Goal: Obtain resource: Download file/media

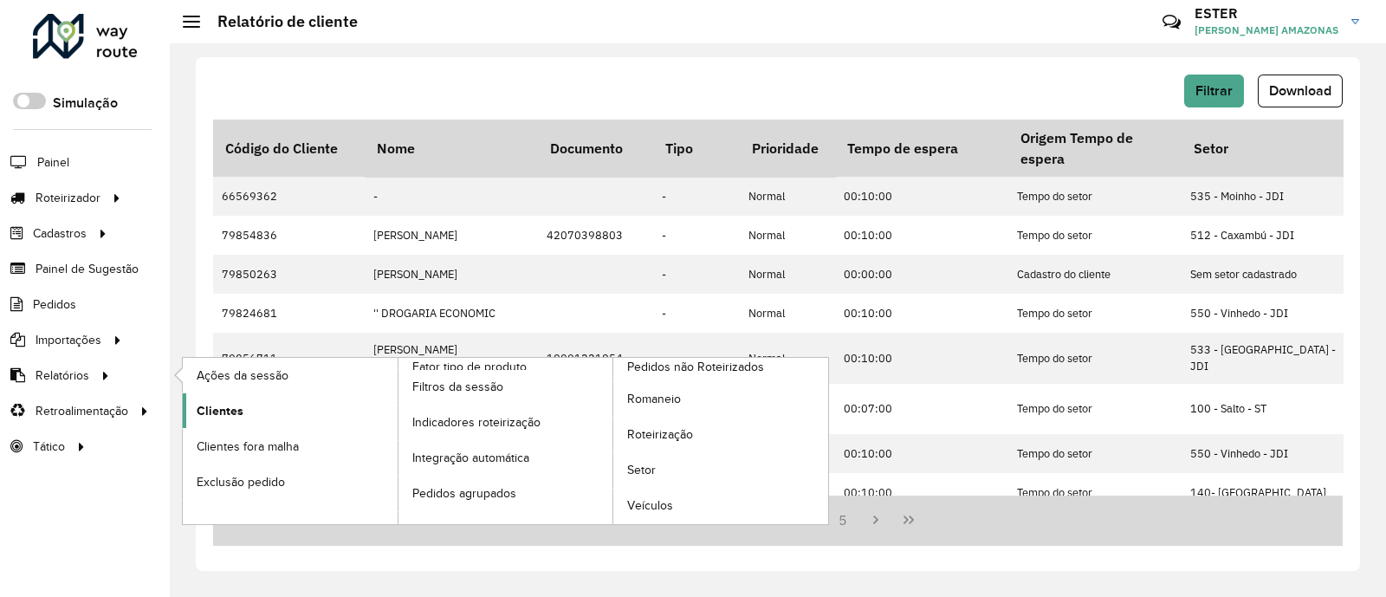
click at [245, 411] on link "Clientes" at bounding box center [290, 410] width 215 height 35
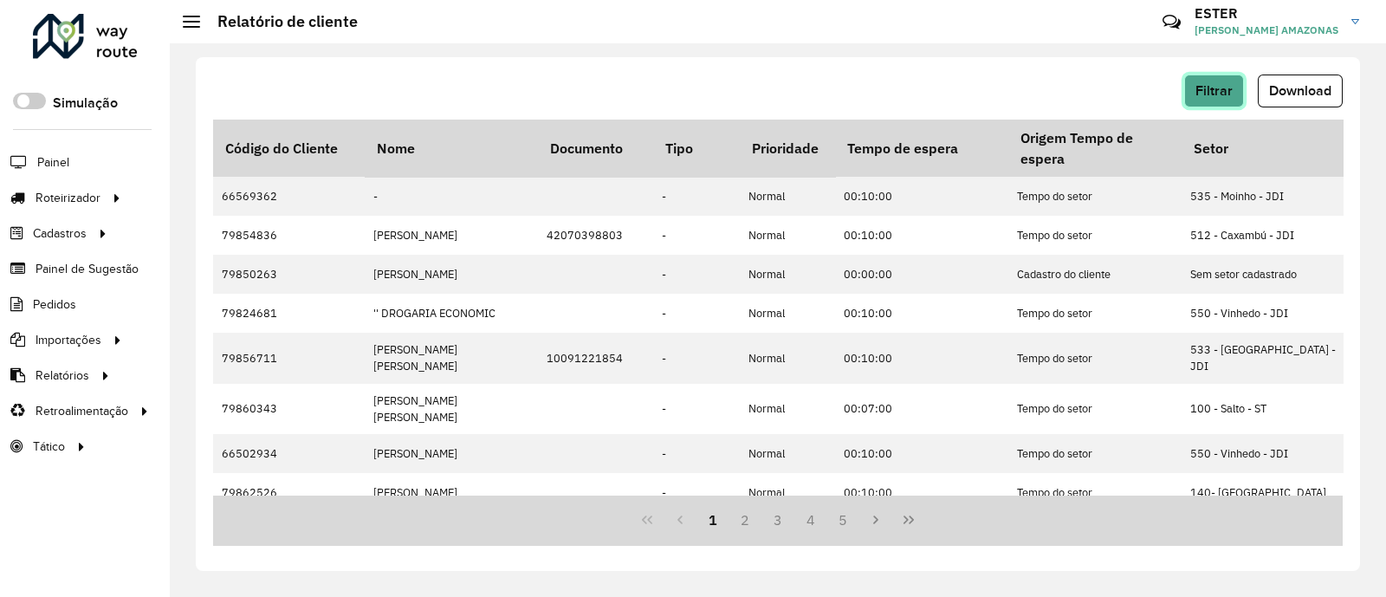
click at [1237, 82] on button "Filtrar" at bounding box center [1214, 90] width 60 height 33
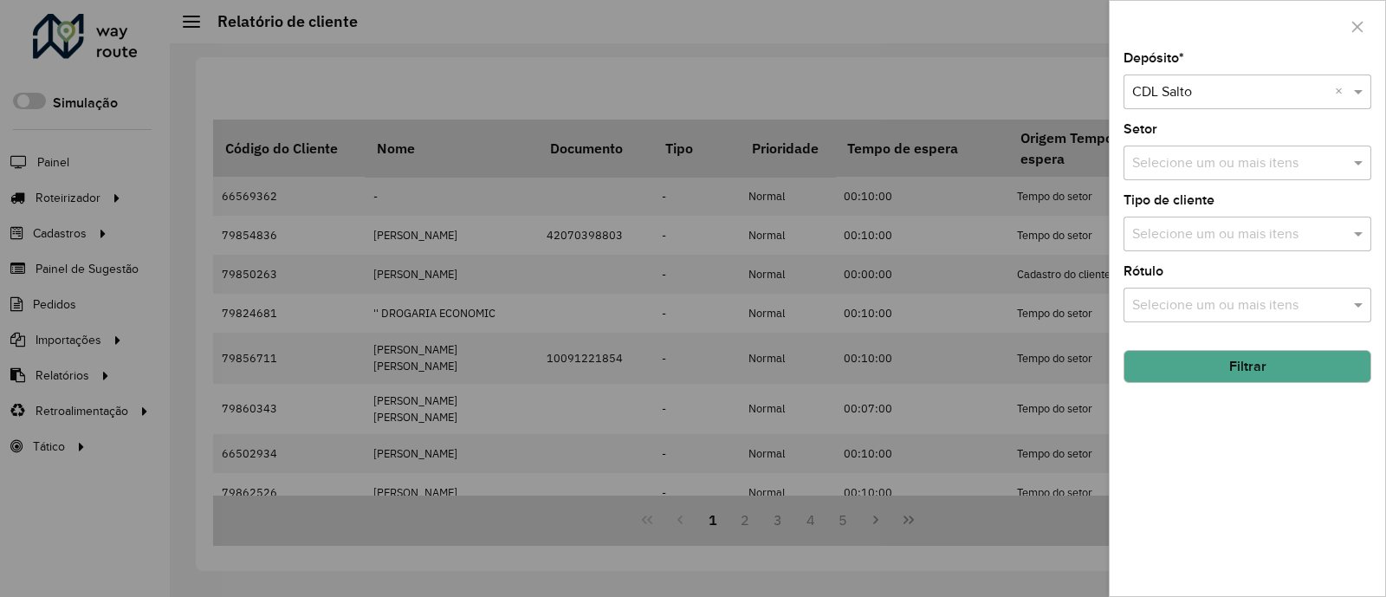
click at [1205, 88] on input "text" at bounding box center [1230, 92] width 196 height 21
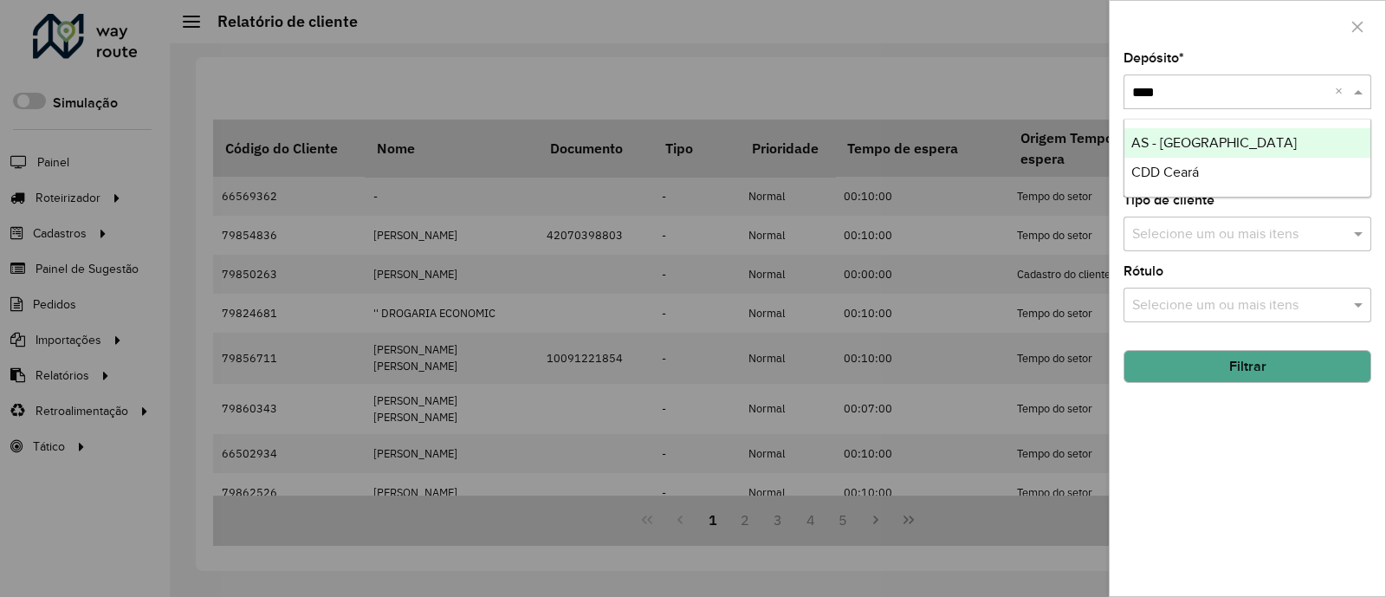
type input "*****"
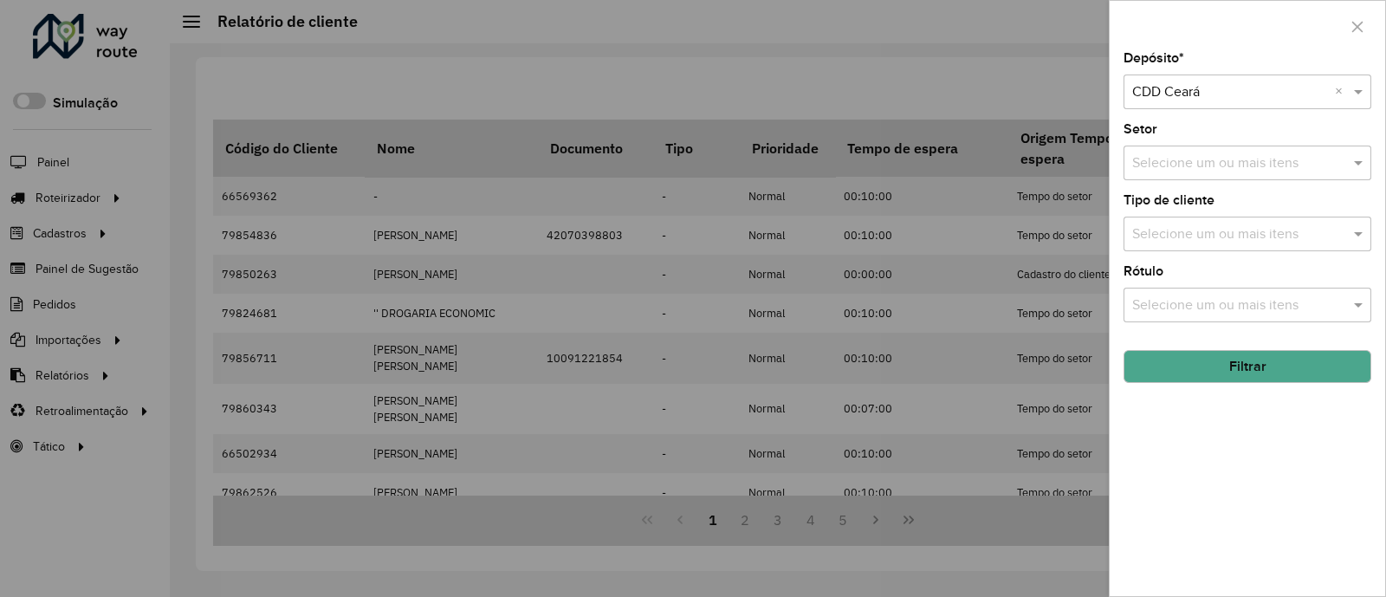
click at [1269, 368] on button "Filtrar" at bounding box center [1247, 366] width 248 height 33
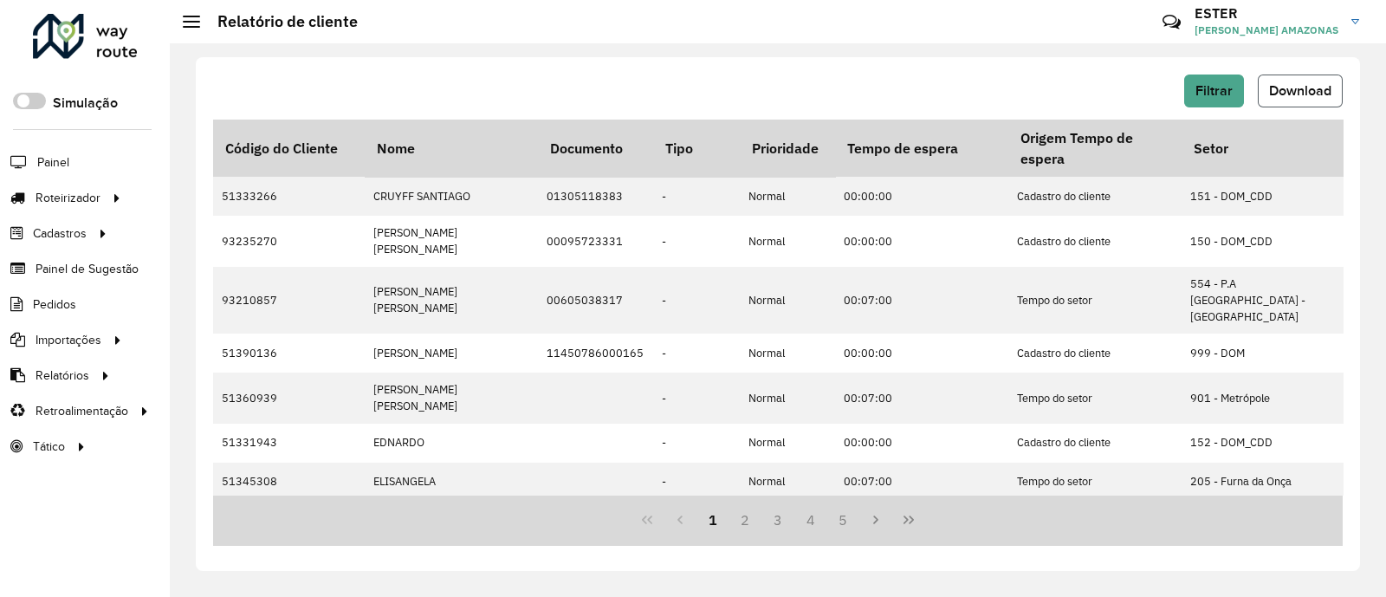
click at [1306, 88] on span "Download" at bounding box center [1300, 90] width 62 height 15
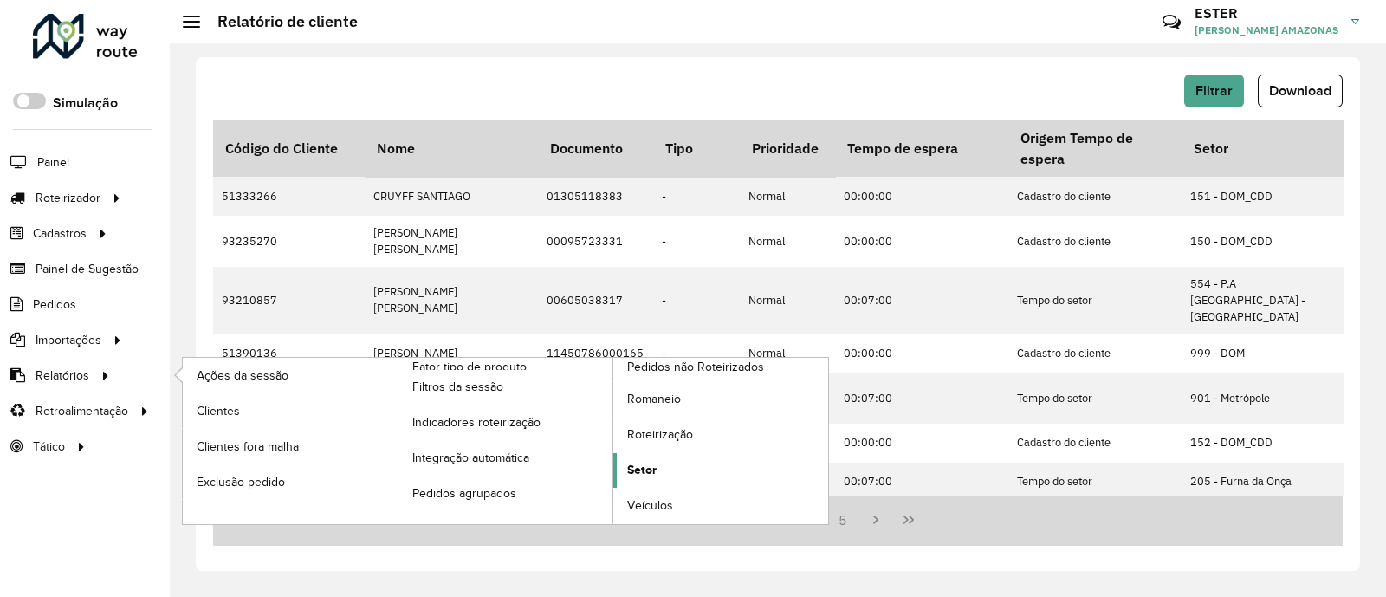
click at [632, 464] on span "Setor" at bounding box center [641, 470] width 29 height 18
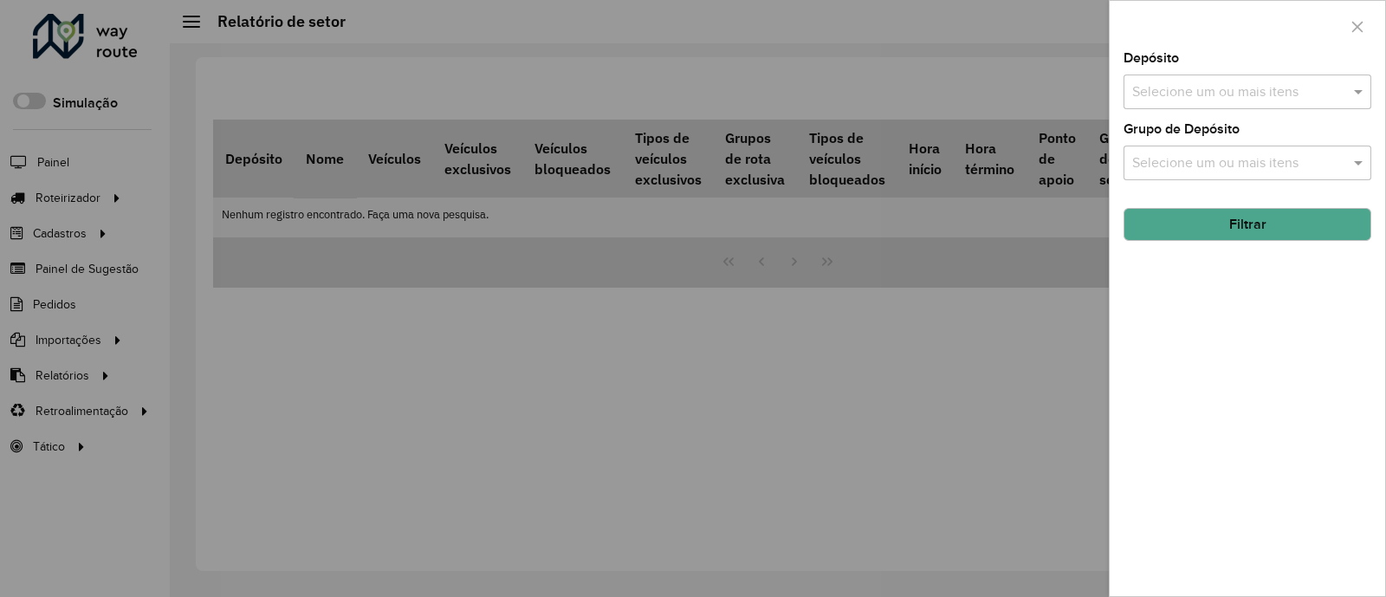
click at [1151, 93] on input "text" at bounding box center [1239, 92] width 222 height 21
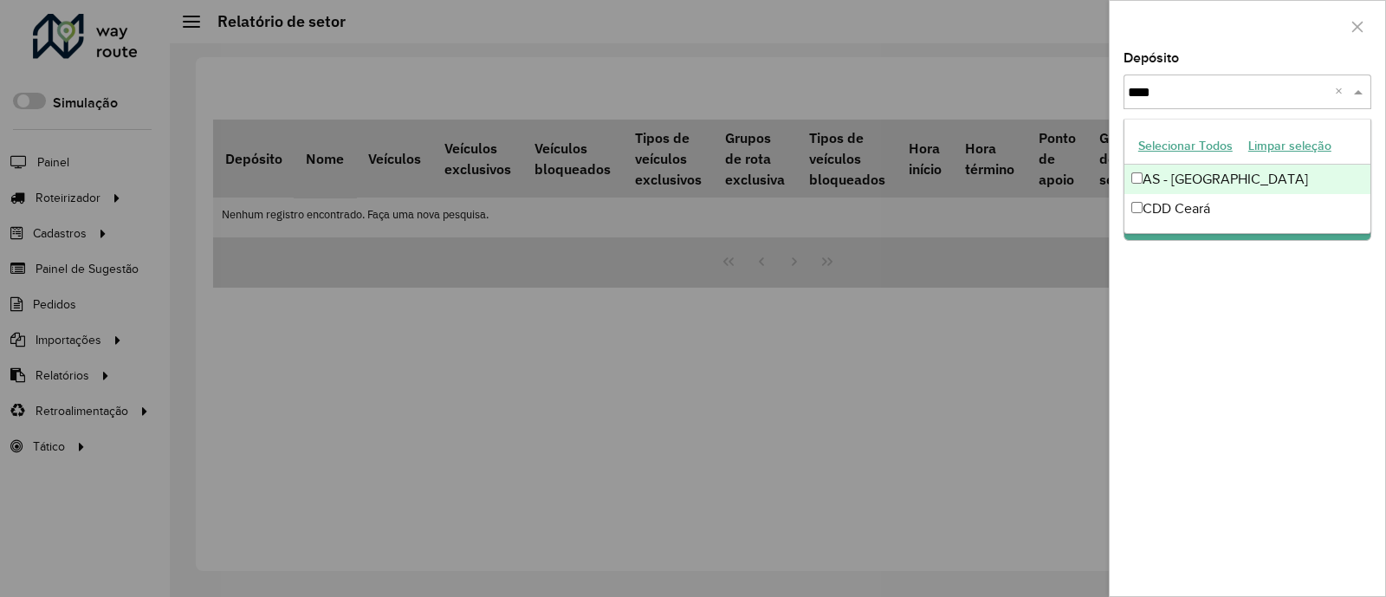
type input "*****"
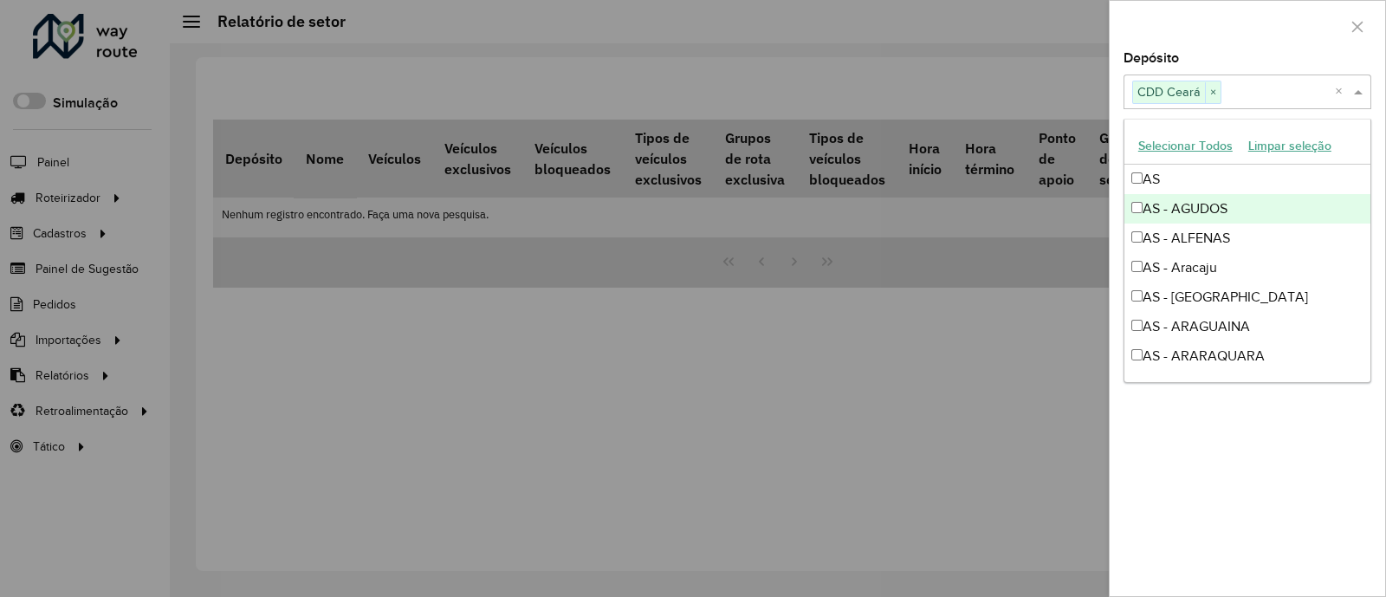
click at [1217, 67] on div "Depósito Selecione um ou mais itens CDD Ceará × ×" at bounding box center [1247, 80] width 248 height 57
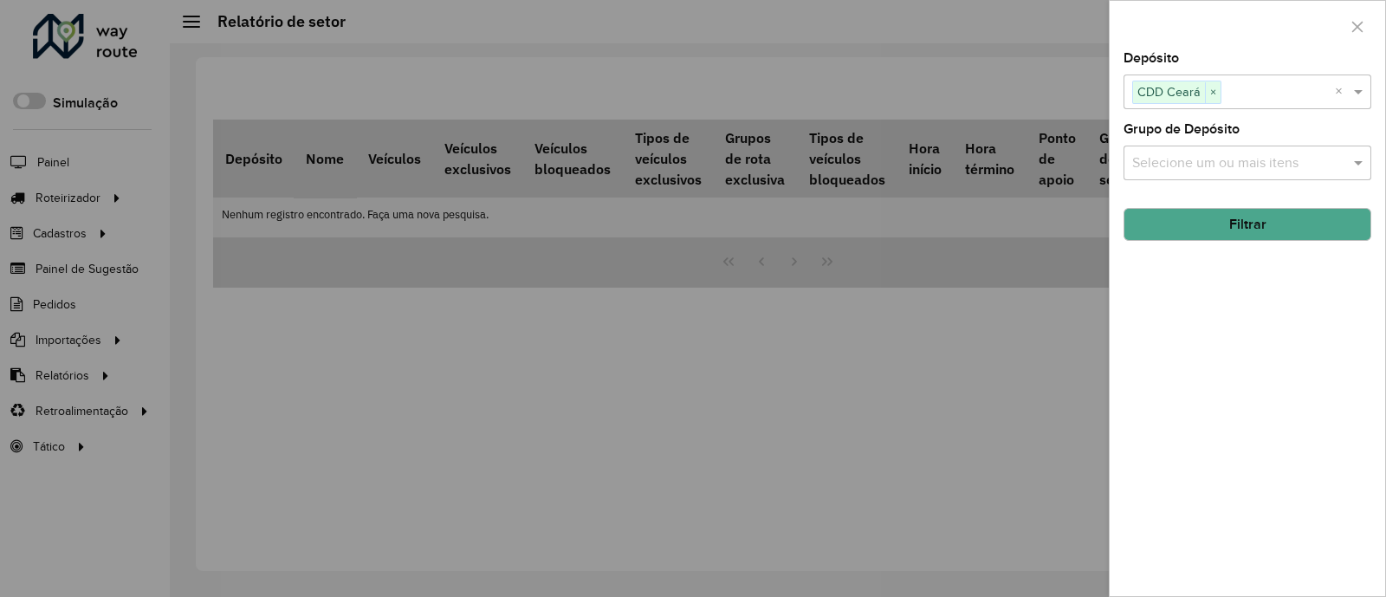
click at [1271, 221] on button "Filtrar" at bounding box center [1247, 224] width 248 height 33
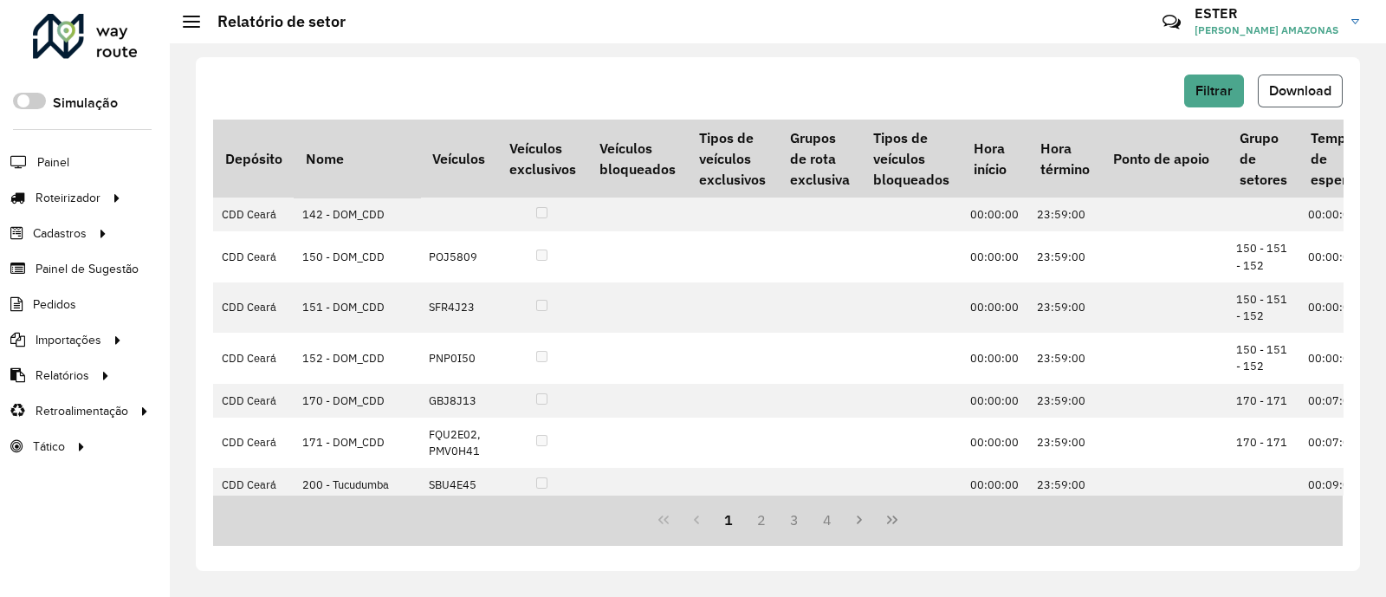
click at [1289, 95] on span "Download" at bounding box center [1300, 90] width 62 height 15
